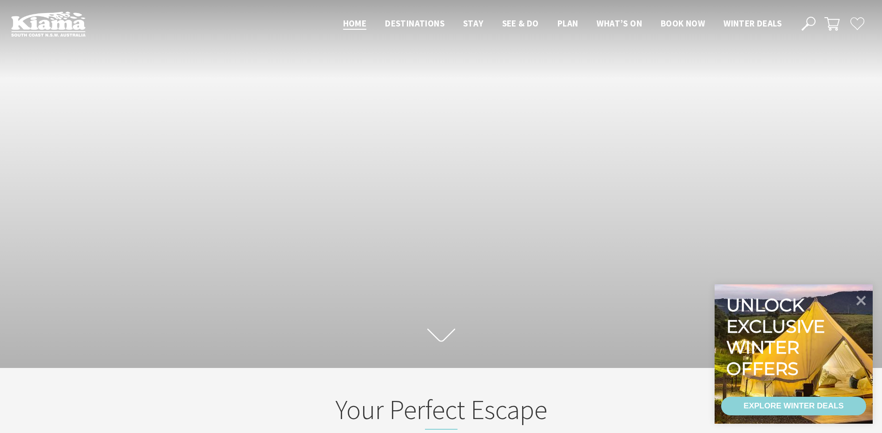
scroll to position [156, 889]
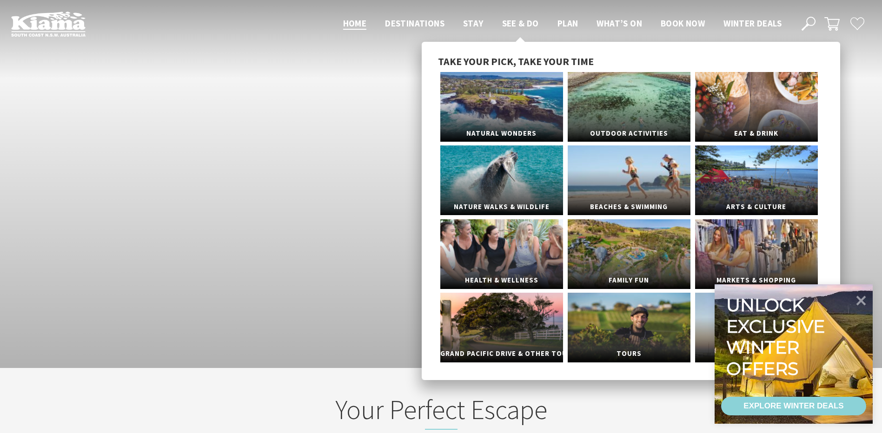
click at [508, 25] on span "See & Do" at bounding box center [520, 23] width 37 height 11
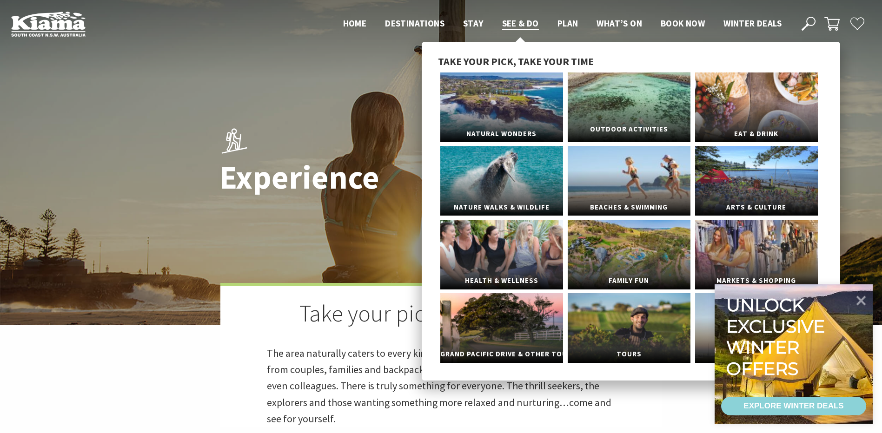
click at [618, 114] on link "Outdoor Activities" at bounding box center [629, 108] width 123 height 70
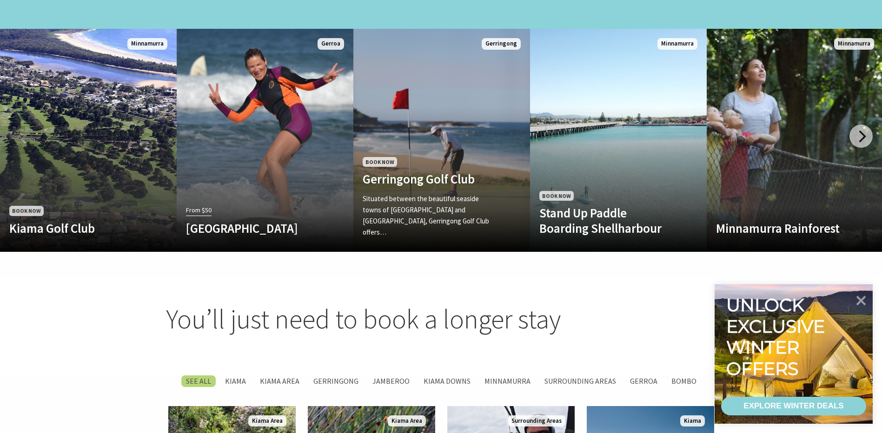
scroll to position [976, 0]
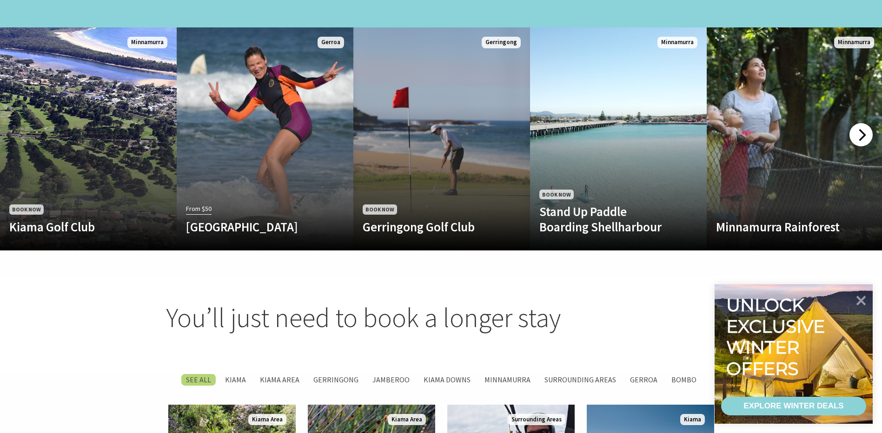
click at [852, 126] on div at bounding box center [860, 134] width 23 height 23
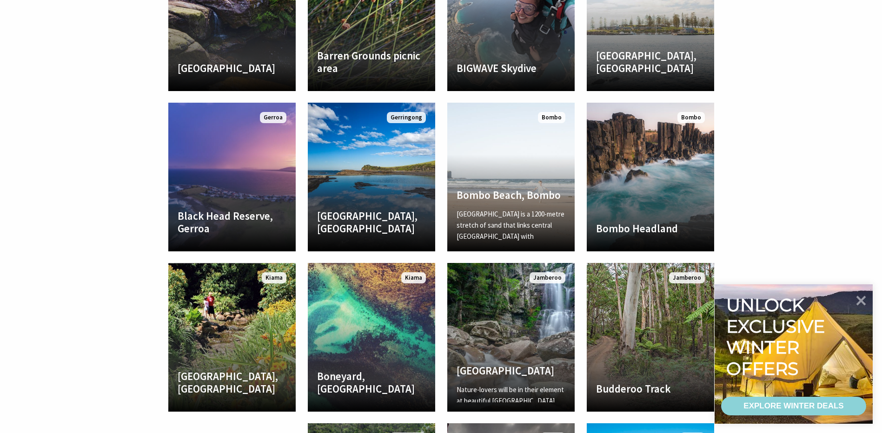
scroll to position [1441, 0]
